Goal: Transaction & Acquisition: Download file/media

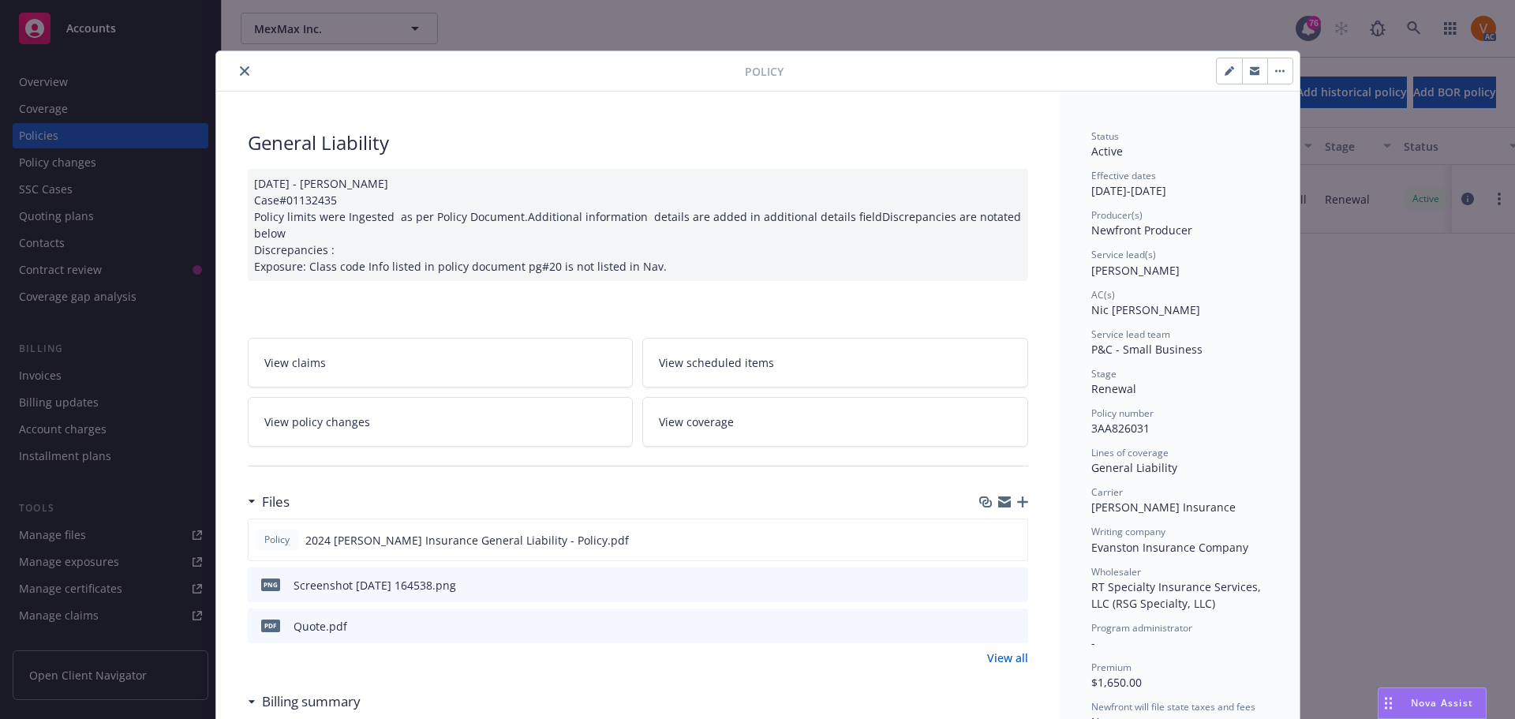
click at [240, 67] on icon "close" at bounding box center [244, 70] width 9 height 9
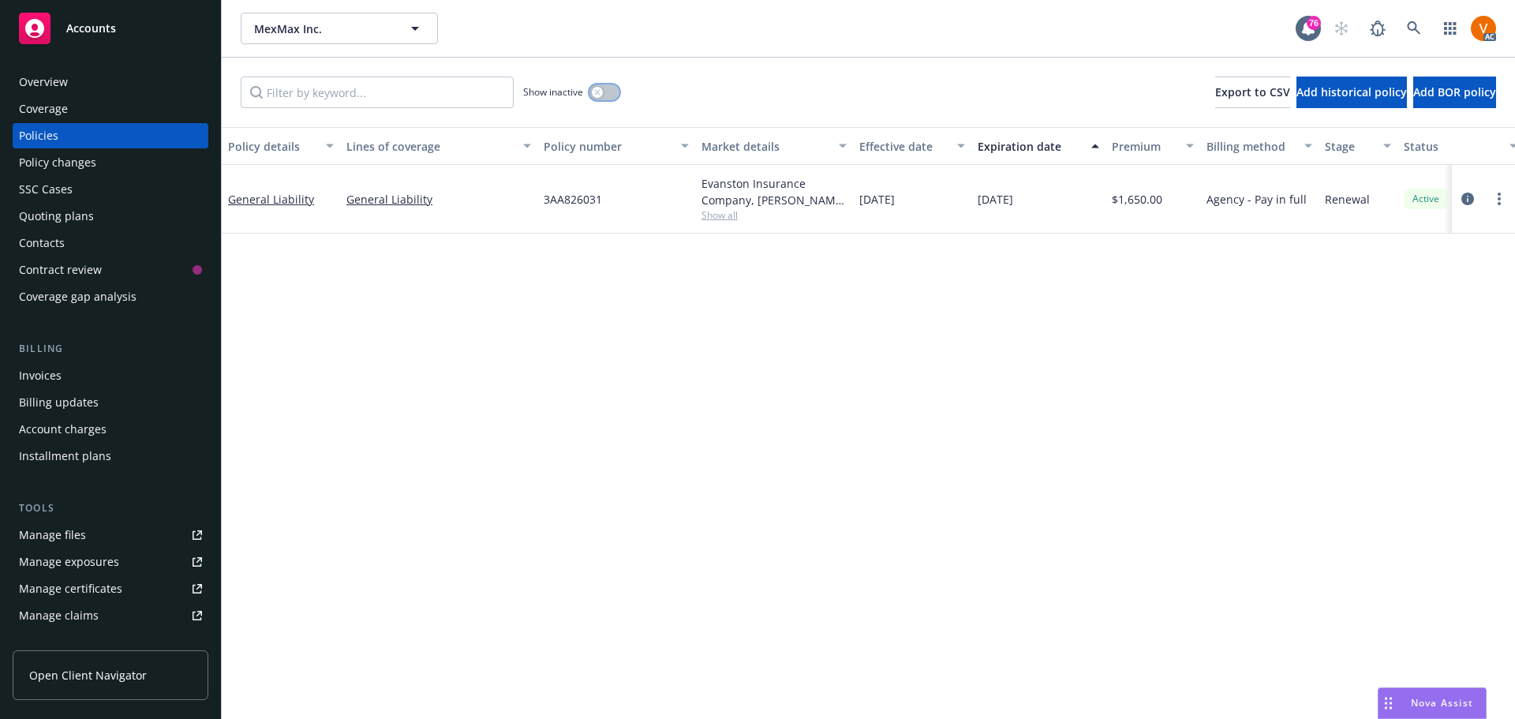
click at [605, 84] on button "button" at bounding box center [604, 92] width 30 height 16
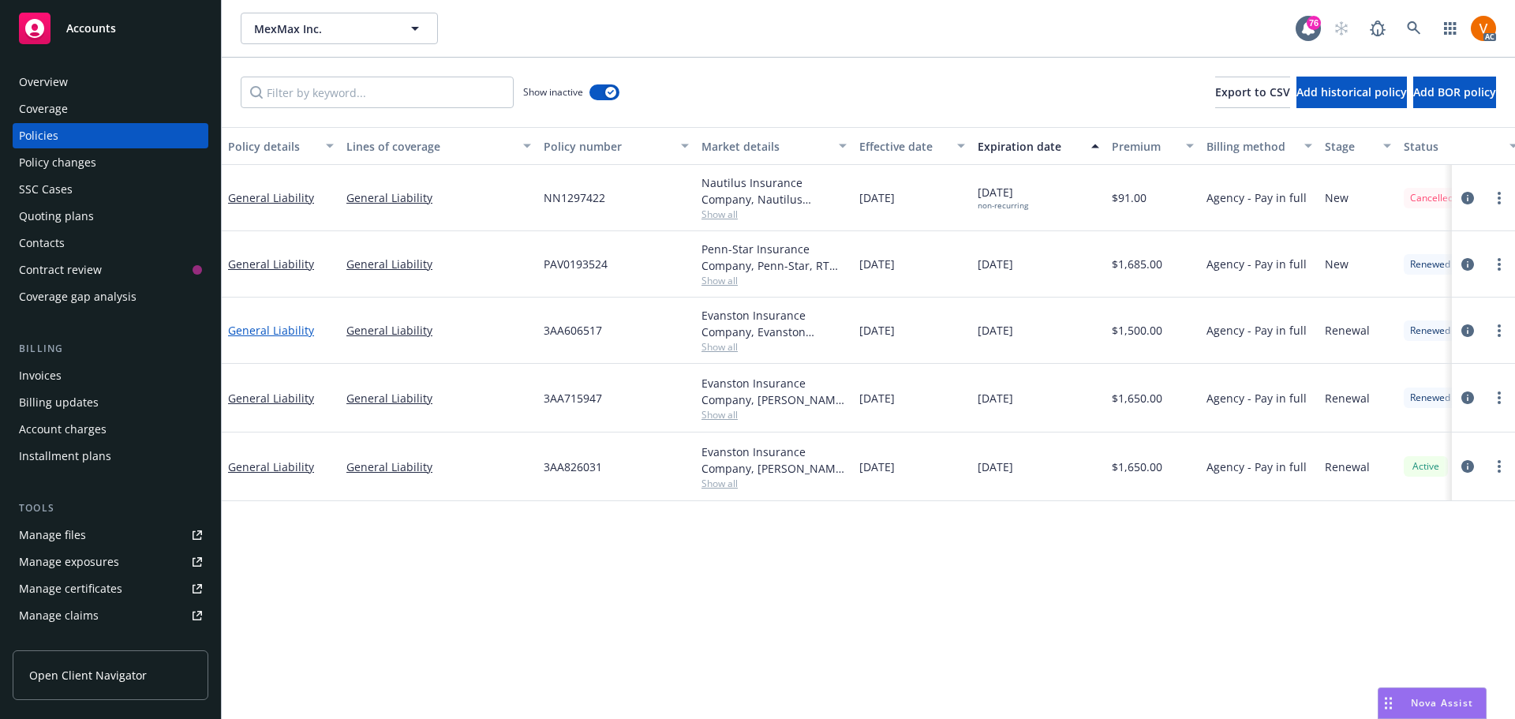
click at [272, 323] on link "General Liability" at bounding box center [271, 330] width 86 height 15
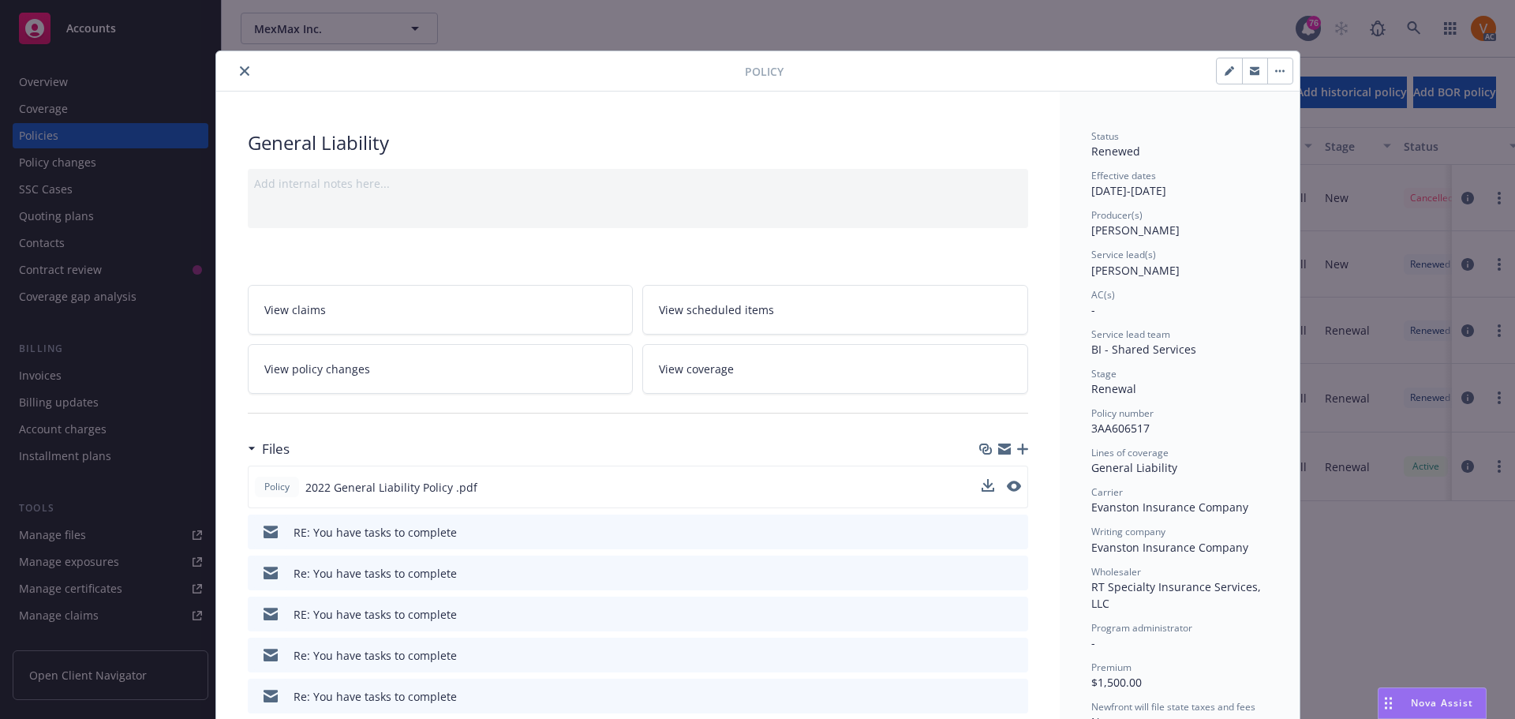
click at [984, 466] on div "Policy 2022 General Liability Policy .pdf" at bounding box center [638, 487] width 780 height 43
click at [981, 480] on icon "download file" at bounding box center [986, 486] width 13 height 13
